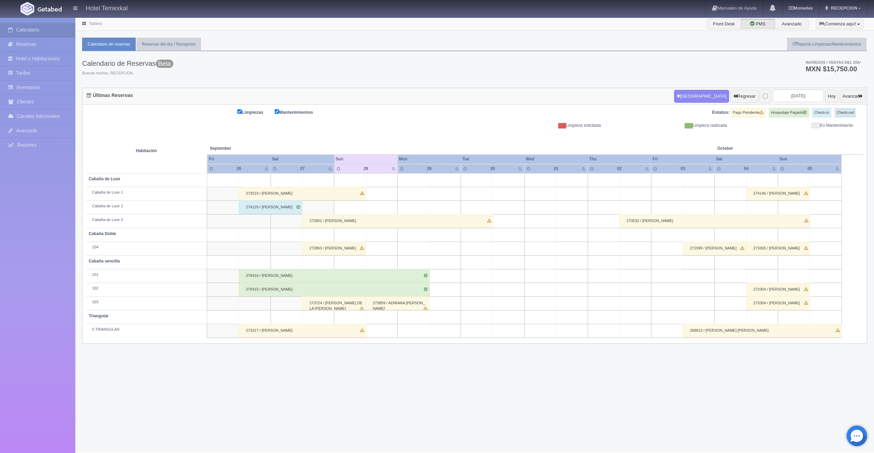
click at [816, 182] on td at bounding box center [826, 180] width 32 height 14
click at [830, 198] on button "Nueva Reserva" at bounding box center [827, 199] width 59 height 11
type input "[DATE]"
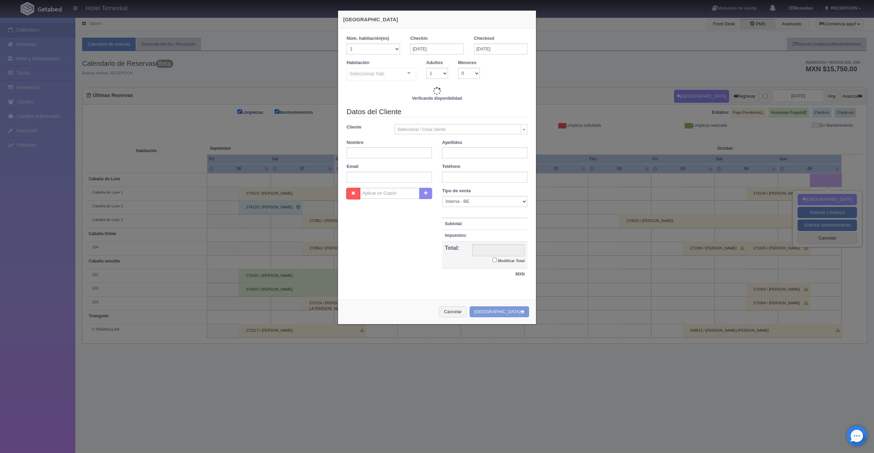
checkbox input "false"
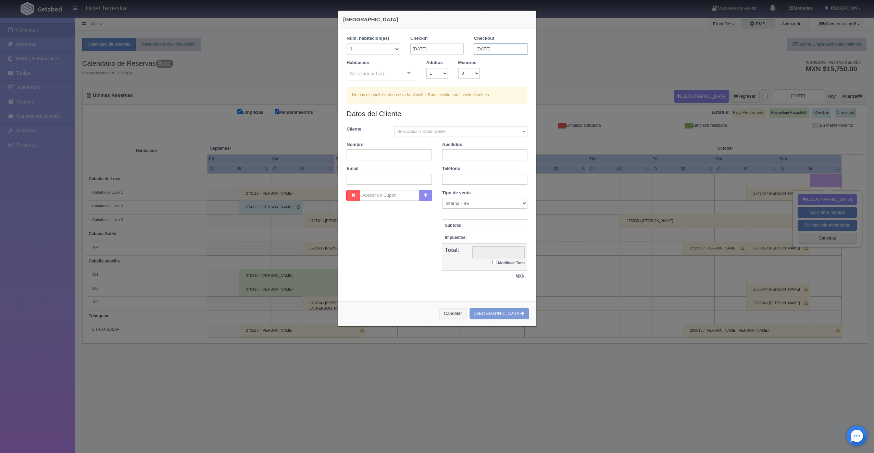
click at [492, 51] on input "[DATE]" at bounding box center [500, 49] width 53 height 11
click at [488, 89] on link "6" at bounding box center [487, 92] width 9 height 10
type input "06-10-2025"
checkbox input "false"
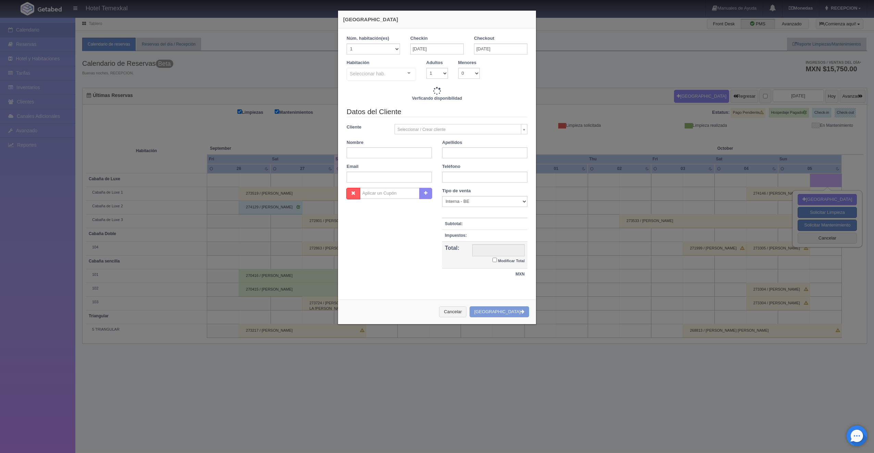
type input "4800.00"
checkbox input "false"
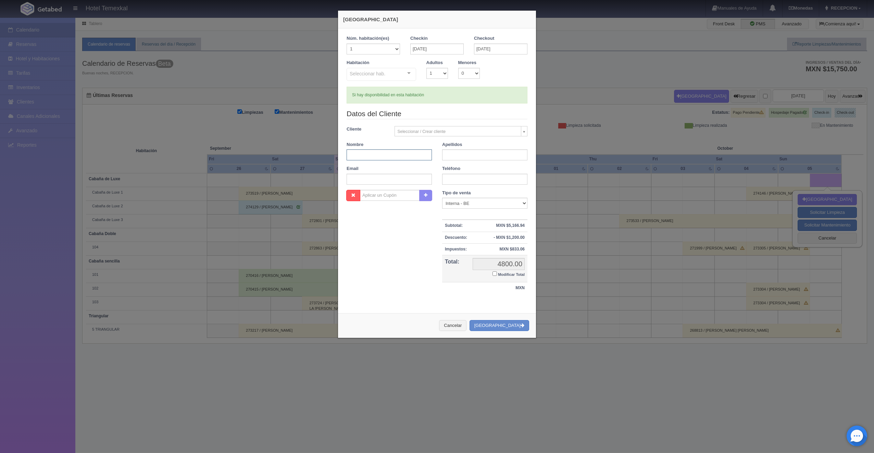
click at [384, 155] on input "text" at bounding box center [389, 154] width 85 height 11
type input "ALAN"
click at [452, 156] on input "text" at bounding box center [484, 154] width 85 height 11
type input "MELENDRES"
click at [400, 73] on div "Seleccionar hab. Cabaña sencilla Cabaña sencilla - Sin asignar 101 102 103 Tria…" at bounding box center [382, 75] width 70 height 14
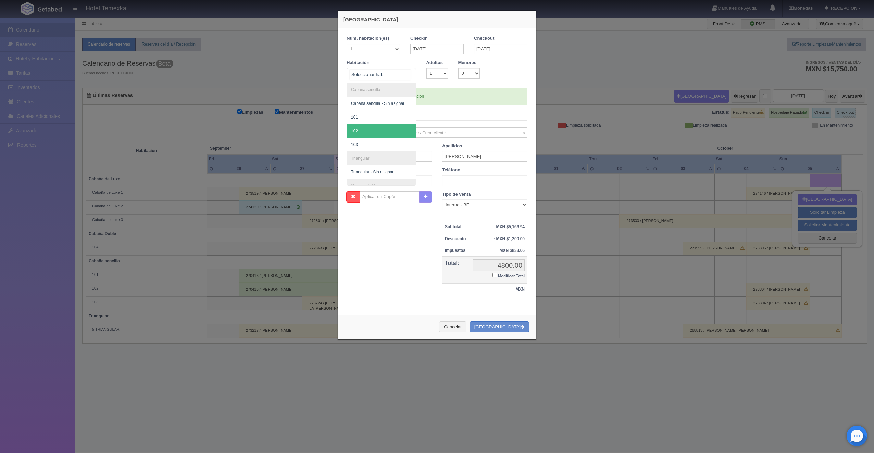
click at [371, 125] on span "102" at bounding box center [381, 131] width 69 height 14
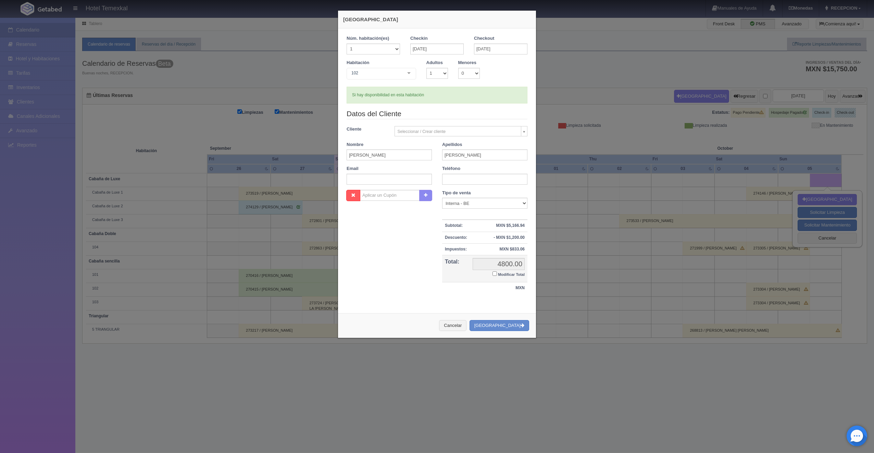
checkbox input "false"
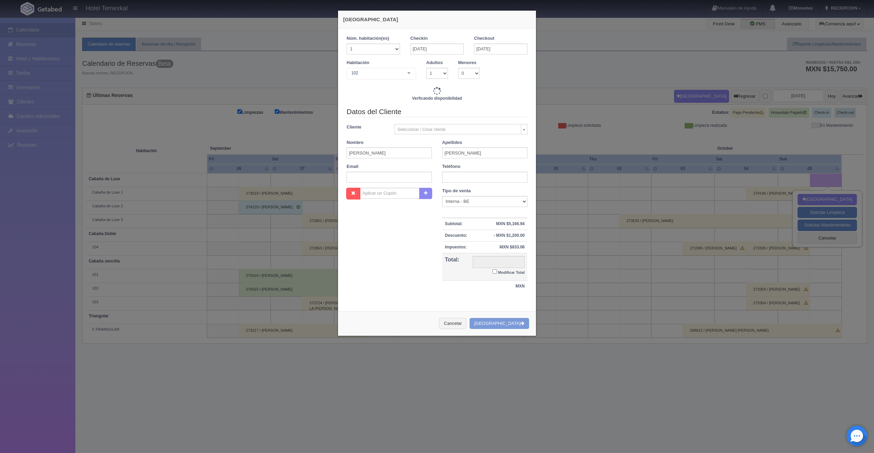
type input "2550.00"
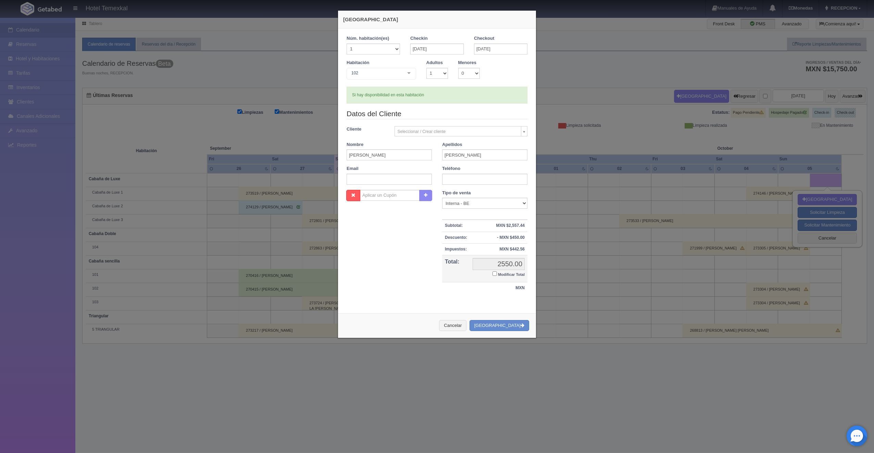
click at [489, 272] on td "2550.00 2550.00 Modificar Total" at bounding box center [499, 268] width 58 height 27
click at [493, 273] on input "Modificar Total" at bounding box center [495, 273] width 4 height 4
checkbox input "true"
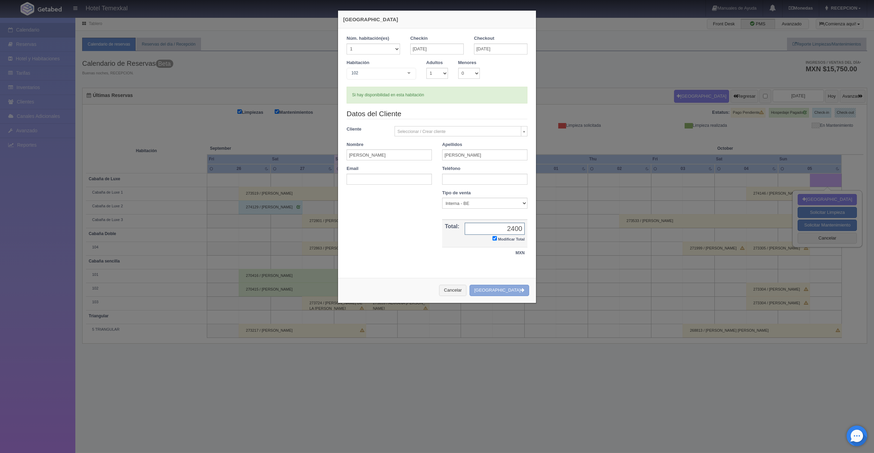
type input "2400"
click at [516, 289] on button "[GEOGRAPHIC_DATA]" at bounding box center [500, 290] width 60 height 11
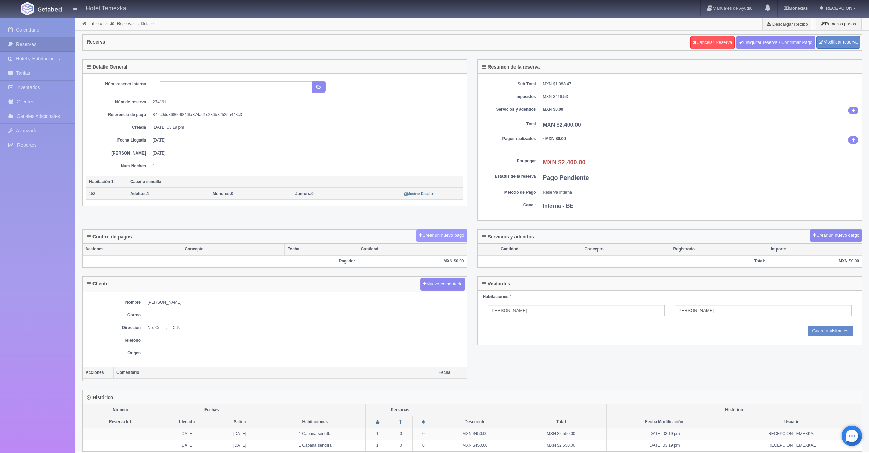
click at [440, 232] on button "Crear un nuevo pago" at bounding box center [441, 235] width 51 height 13
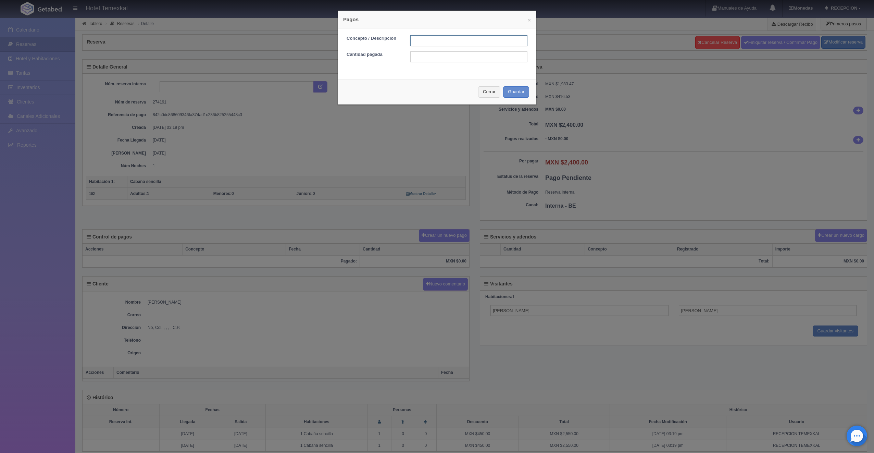
click at [424, 44] on input "text" at bounding box center [468, 40] width 117 height 11
type input "PRIMER ABONO"
click at [430, 62] on input "text" at bounding box center [468, 56] width 117 height 11
type input "1200"
click at [406, 79] on div "× Pagos Concepto / Descripción PRIMER ABONO Cantidad pagada 1200 Cerrar Guardar" at bounding box center [437, 57] width 199 height 95
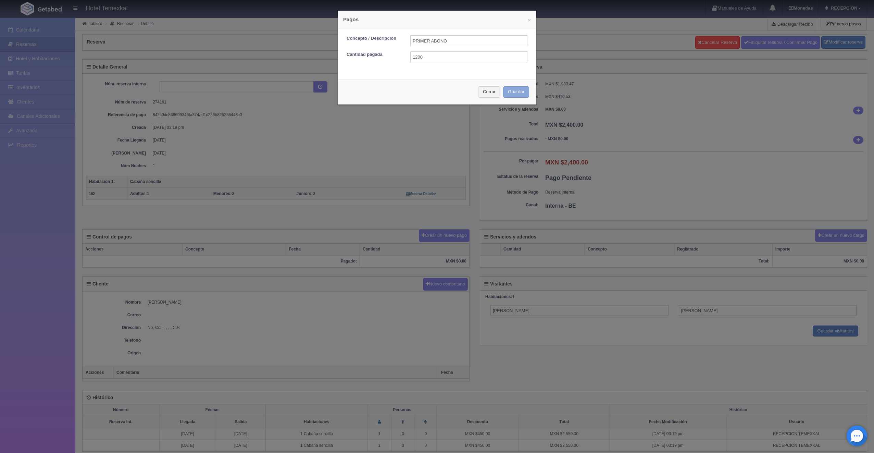
click at [512, 91] on button "Guardar" at bounding box center [516, 91] width 26 height 11
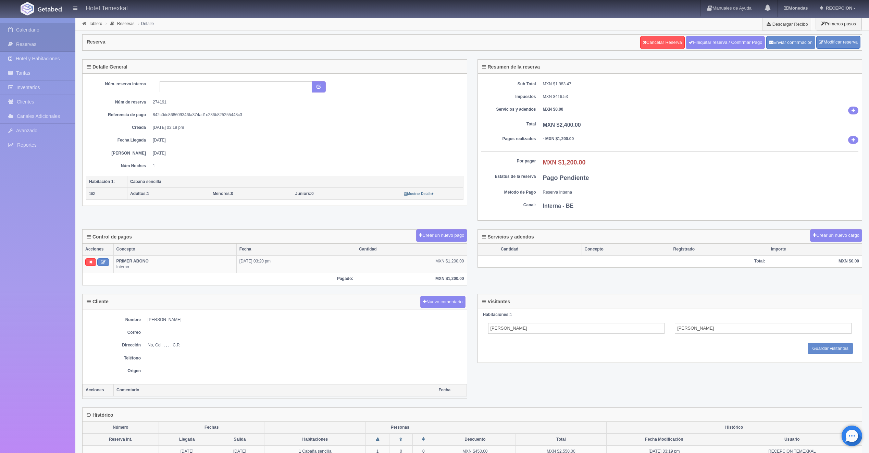
click at [38, 33] on link "Calendario" at bounding box center [37, 30] width 75 height 14
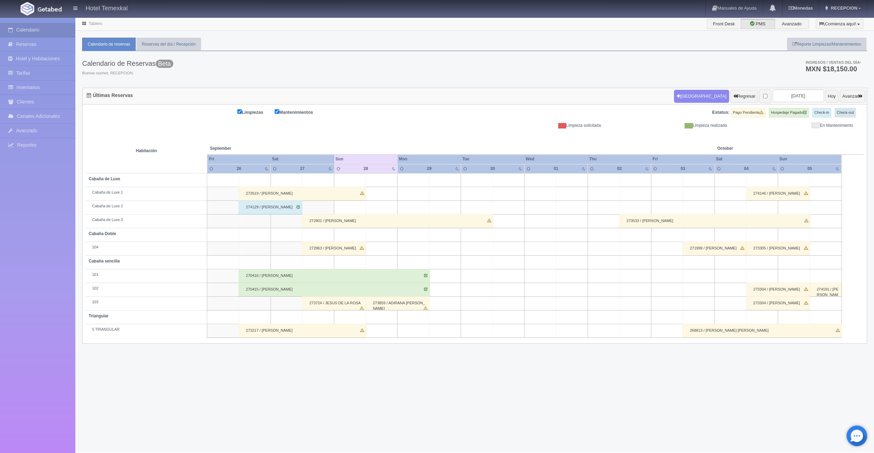
click at [393, 301] on div "273859 / ADIRANA SARAHI JIMENEZ" at bounding box center [398, 303] width 64 height 14
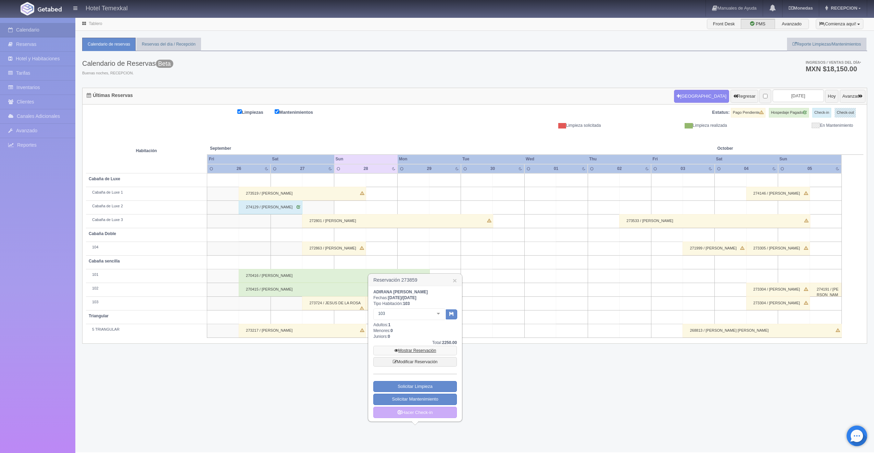
click at [425, 350] on link "Mostrar Reservación" at bounding box center [415, 351] width 84 height 10
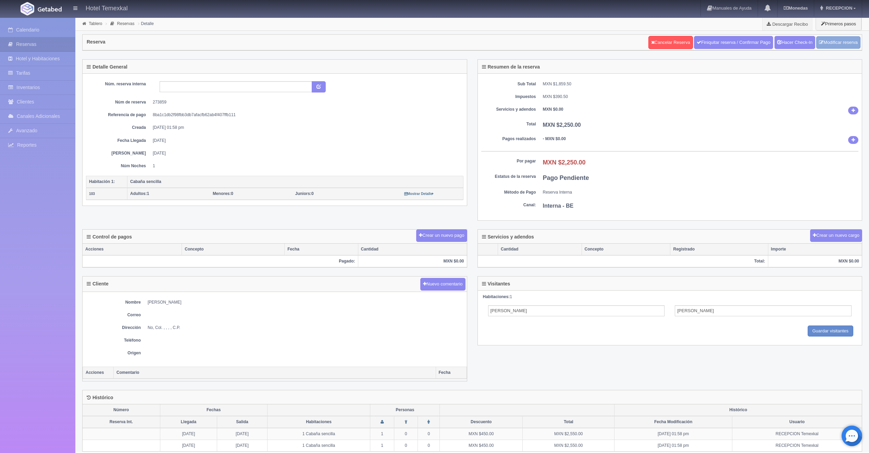
click at [825, 46] on link "Modificar reserva" at bounding box center [839, 42] width 44 height 13
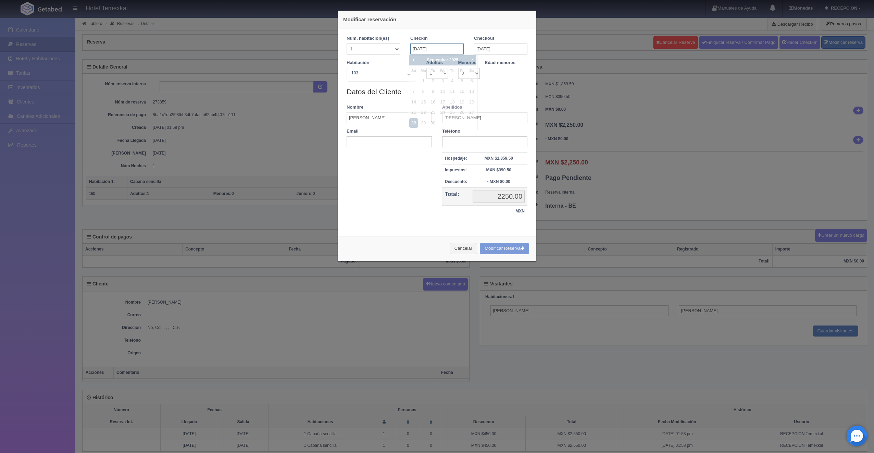
click at [448, 47] on input "[DATE]" at bounding box center [436, 49] width 53 height 11
click at [471, 57] on span "Next" at bounding box center [471, 59] width 5 height 5
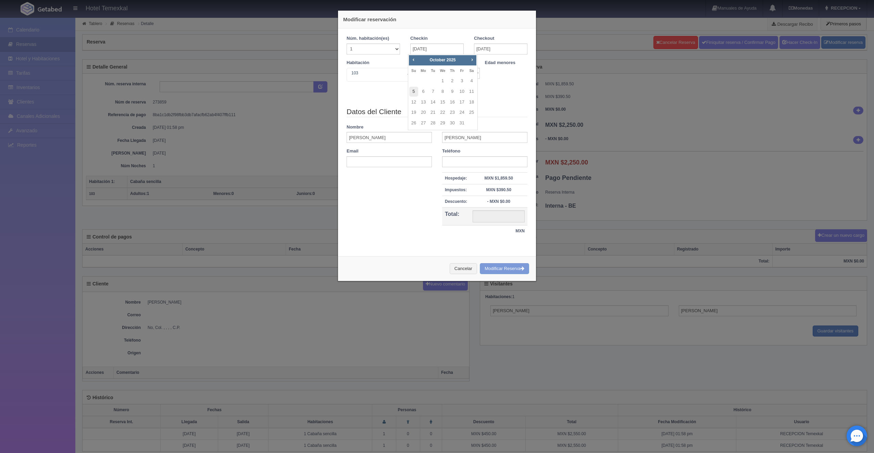
click at [415, 93] on link "5" at bounding box center [413, 92] width 9 height 10
type input "05-10-2025"
checkbox input "false"
click at [500, 49] on input "05-10-2025" at bounding box center [500, 49] width 53 height 11
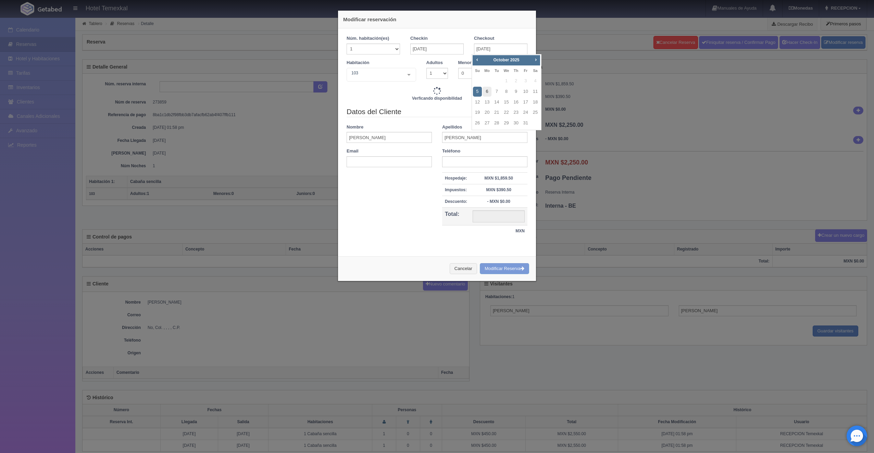
click at [487, 89] on link "6" at bounding box center [487, 92] width 9 height 10
type input "06-10-2025"
checkbox input "false"
type input "2550.00"
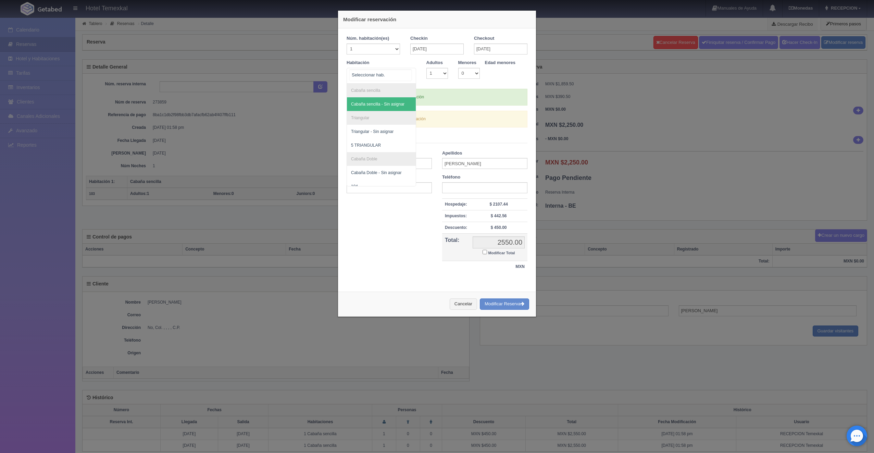
click at [377, 102] on span "Cabaña sencilla - Sin asignar" at bounding box center [377, 104] width 53 height 5
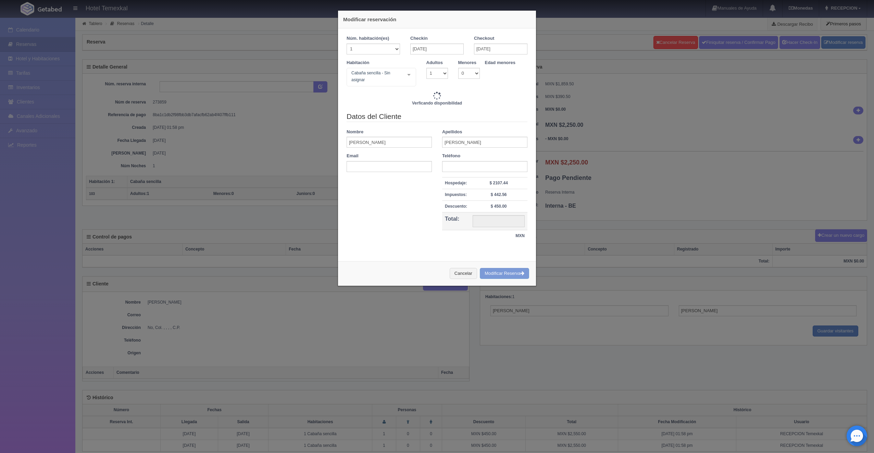
type input "2550.00"
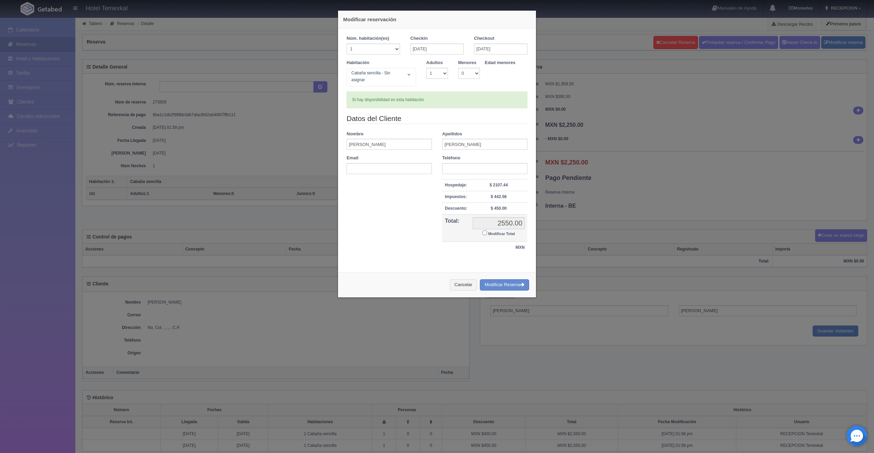
click at [403, 75] on div "Cabaña sencilla - Sin asignar Cabaña sencilla Cabaña sencilla - Sin asignar Tri…" at bounding box center [382, 77] width 70 height 19
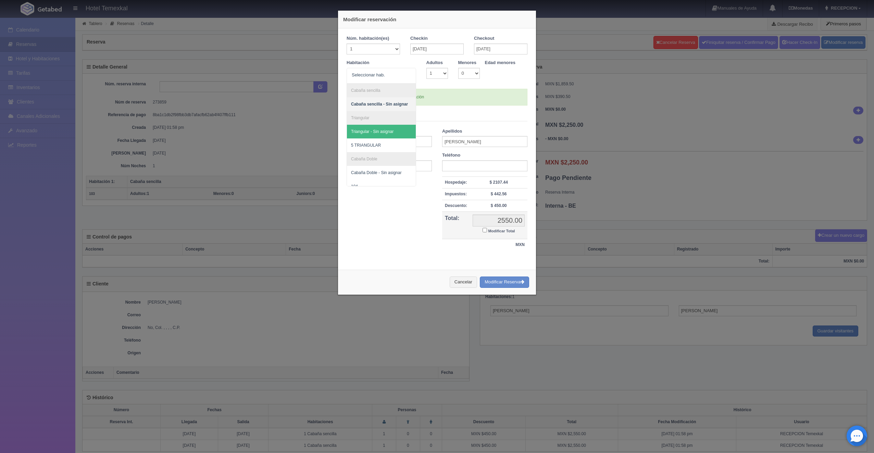
click at [466, 115] on legend "Datos del Cliente" at bounding box center [437, 116] width 181 height 11
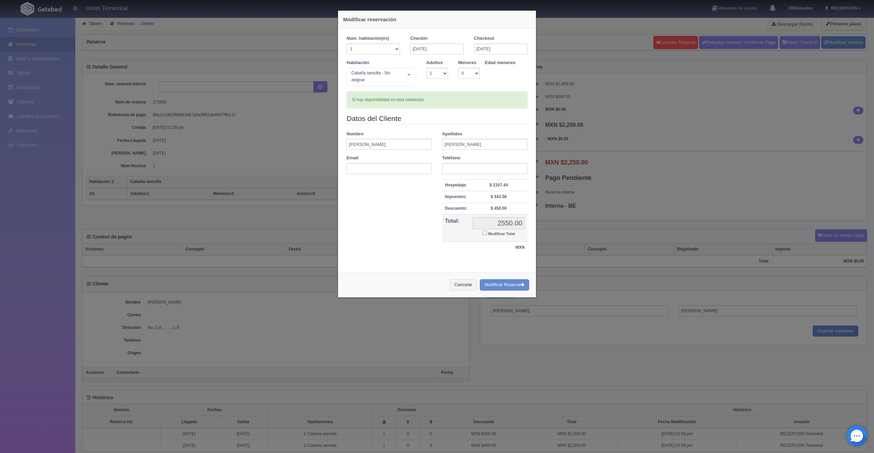
click at [502, 278] on div "Cancelar Modificar Reserva" at bounding box center [437, 284] width 198 height 25
click at [501, 282] on button "Modificar Reserva" at bounding box center [504, 284] width 49 height 11
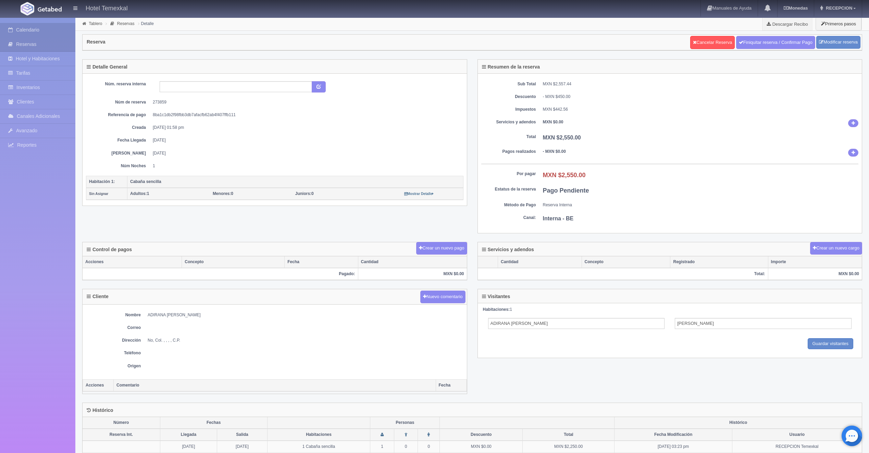
click at [30, 29] on link "Calendario" at bounding box center [37, 30] width 75 height 14
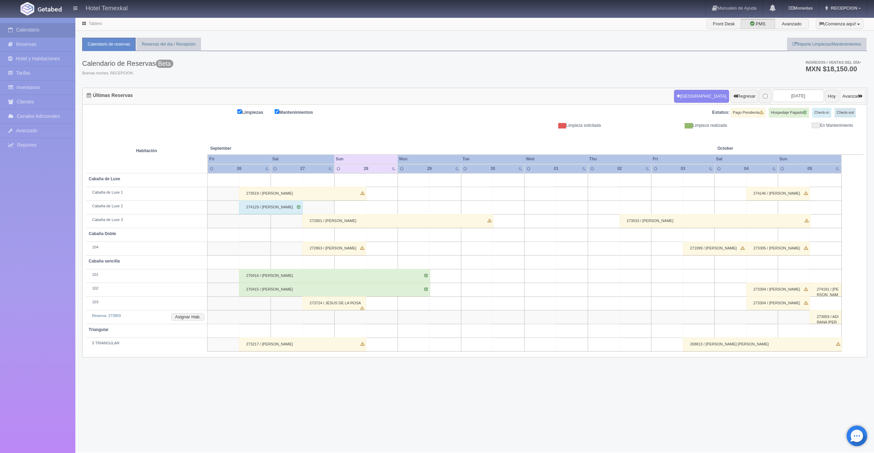
click at [854, 97] on button "Avanzar" at bounding box center [853, 96] width 26 height 13
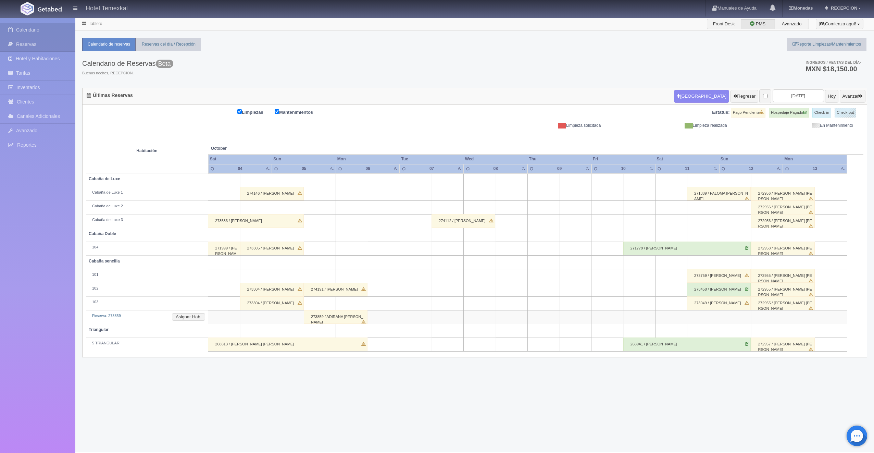
click at [41, 32] on link "Calendario" at bounding box center [37, 30] width 75 height 14
